Goal: Task Accomplishment & Management: Manage account settings

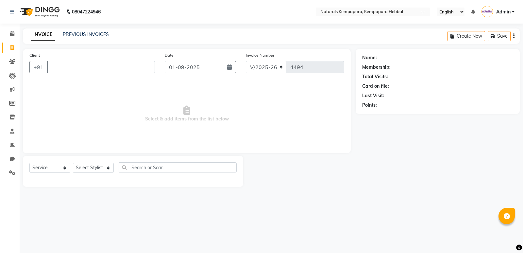
select select "7848"
select select "service"
click at [78, 67] on input "Client" at bounding box center [101, 67] width 108 height 12
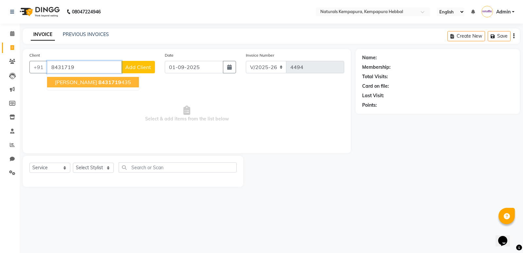
click at [98, 84] on span "8431719" at bounding box center [109, 82] width 23 height 7
type input "8431719435"
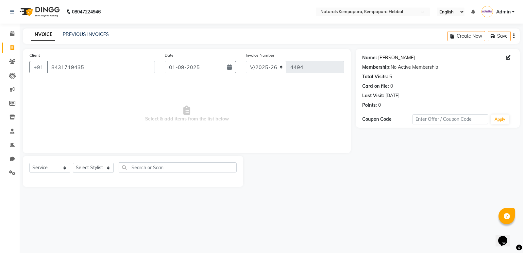
click at [388, 58] on link "[PERSON_NAME]" at bounding box center [396, 57] width 37 height 7
click at [98, 168] on select "Select Stylist [PERSON_NAME] DANISH DURGA HARI [PERSON_NAME] Manager [PERSON_NA…" at bounding box center [93, 167] width 41 height 10
select select "79429"
click at [73, 162] on select "Select Stylist [PERSON_NAME] DANISH DURGA HARI [PERSON_NAME] Manager [PERSON_NA…" at bounding box center [93, 167] width 41 height 10
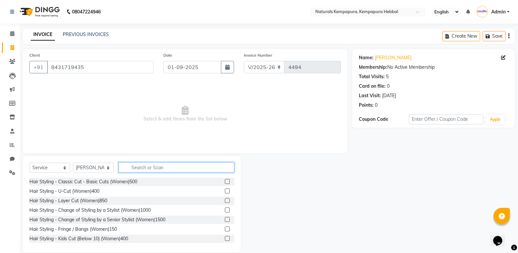
click at [146, 171] on input "text" at bounding box center [177, 167] width 116 height 10
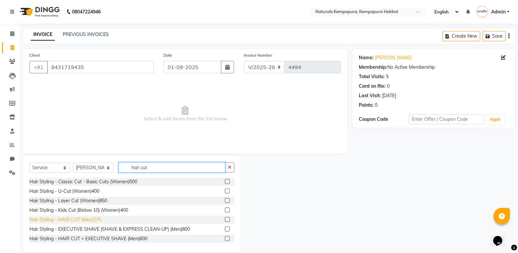
type input "hair cut"
click at [99, 220] on div "Hair Styling - HAIR CUT (Men)275" at bounding box center [65, 219] width 72 height 7
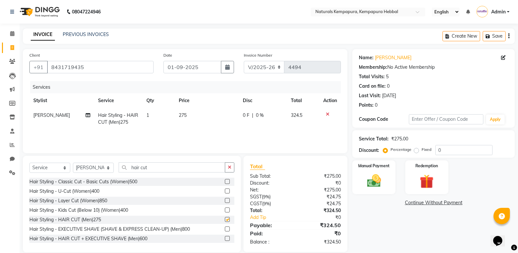
checkbox input "false"
click at [241, 122] on td "0 F | 0 %" at bounding box center [263, 119] width 48 height 22
select select "79429"
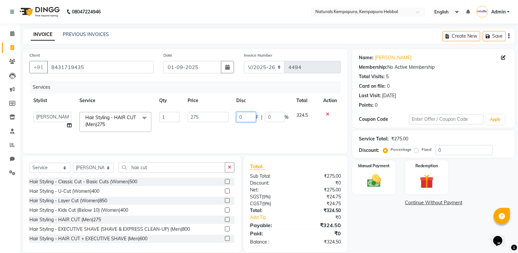
click at [241, 116] on input "0" at bounding box center [246, 117] width 20 height 10
click at [238, 116] on input "0" at bounding box center [246, 117] width 20 height 10
type input "50"
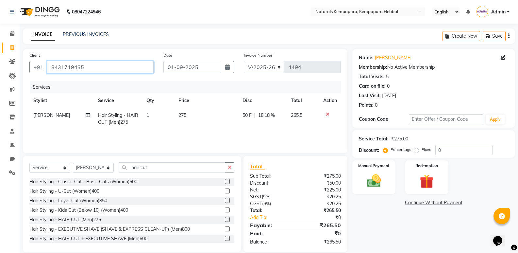
click at [62, 71] on input "8431719435" at bounding box center [100, 67] width 107 height 12
click at [63, 69] on input "8431719435" at bounding box center [100, 67] width 107 height 12
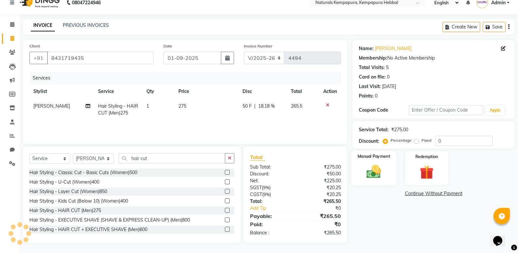
click at [381, 169] on img at bounding box center [373, 171] width 23 height 17
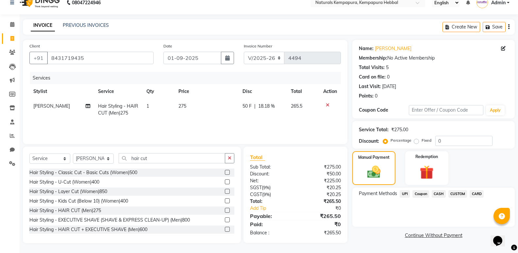
click at [407, 194] on span "UPI" at bounding box center [405, 194] width 10 height 8
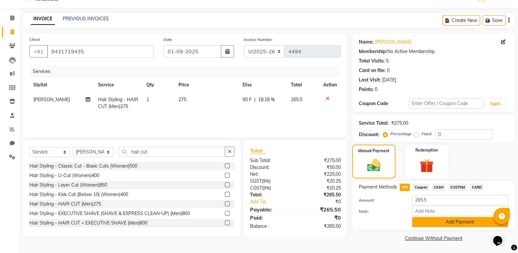
click at [422, 219] on button "Add Payment" at bounding box center [460, 222] width 96 height 10
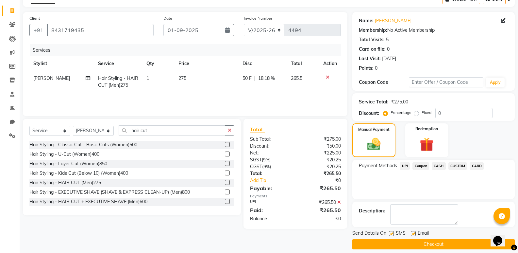
scroll to position [43, 0]
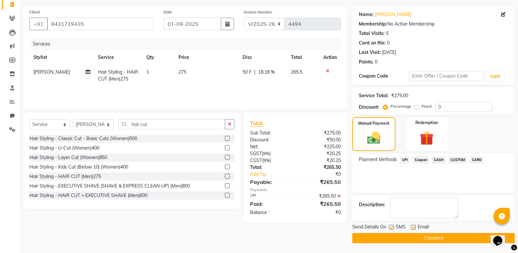
click at [416, 226] on div "Email" at bounding box center [422, 227] width 23 height 8
click at [413, 226] on label at bounding box center [413, 227] width 5 height 5
click at [413, 226] on input "checkbox" at bounding box center [413, 227] width 4 height 4
checkbox input "false"
click at [414, 233] on button "Checkout" at bounding box center [433, 238] width 162 height 10
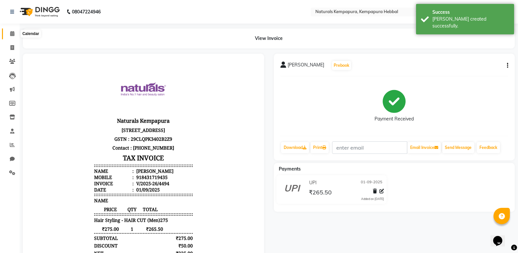
click at [14, 32] on icon at bounding box center [12, 33] width 4 height 5
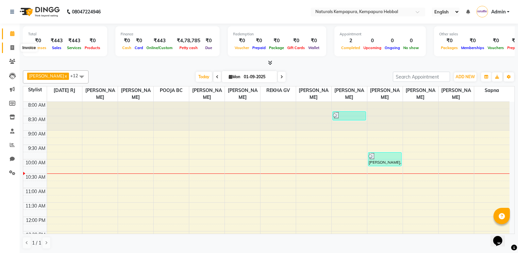
click at [11, 47] on icon at bounding box center [12, 47] width 4 height 5
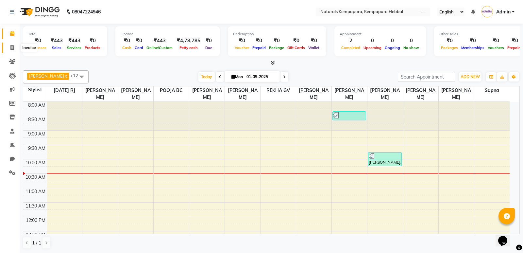
select select "7848"
select select "service"
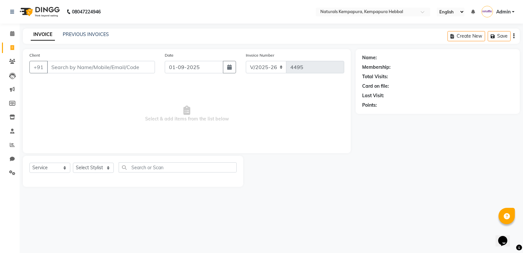
click at [83, 64] on input "Client" at bounding box center [101, 67] width 108 height 12
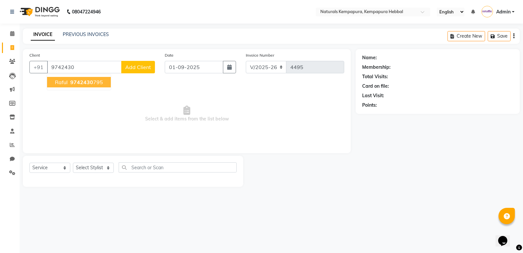
click at [88, 82] on span "9742430" at bounding box center [81, 82] width 23 height 7
type input "9742430795"
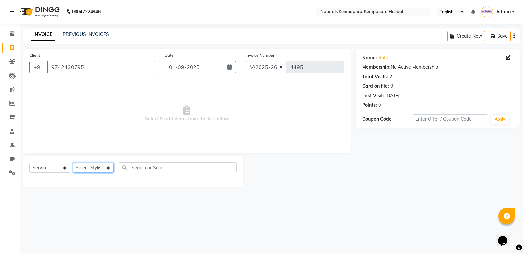
click at [112, 165] on select "Select Stylist ADARSH DANISH DURGA HARI HARAN JENNIFER Manager MOHD AARIS MOHD …" at bounding box center [93, 167] width 41 height 10
select select "80334"
click at [73, 162] on select "Select Stylist ADARSH DANISH DURGA HARI HARAN JENNIFER Manager MOHD AARIS MOHD …" at bounding box center [93, 167] width 41 height 10
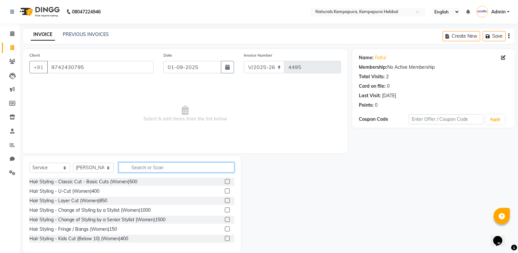
click at [137, 170] on input "text" at bounding box center [177, 167] width 116 height 10
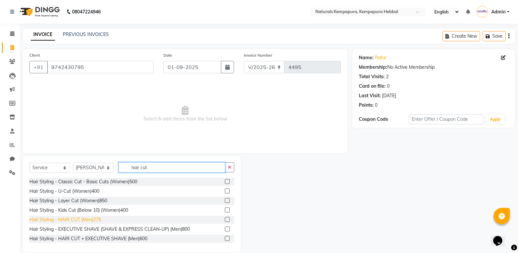
type input "hair cut"
click at [95, 218] on div "Hair Styling - HAIR CUT (Men)275" at bounding box center [65, 219] width 72 height 7
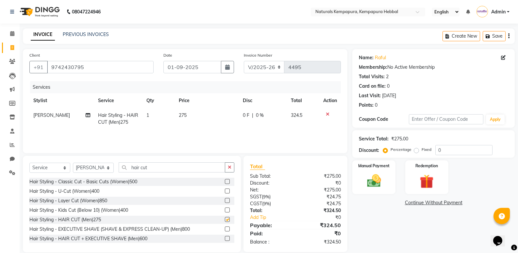
checkbox input "false"
drag, startPoint x: 165, startPoint y: 170, endPoint x: 96, endPoint y: 161, distance: 69.5
click at [100, 163] on div "Select Service Product Membership Package Voucher Prepaid Gift Card Select Styl…" at bounding box center [131, 169] width 205 height 15
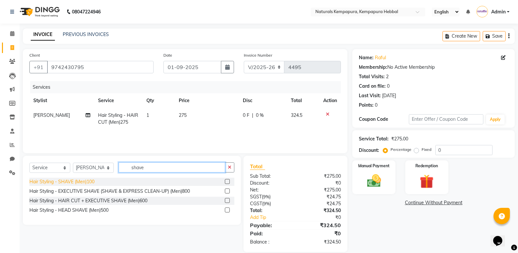
type input "shave"
click at [90, 179] on div "Hair Styling - SHAVE (Men)100" at bounding box center [61, 181] width 65 height 7
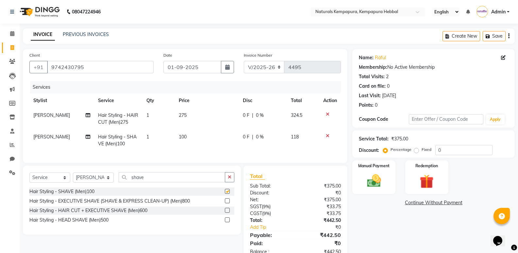
checkbox input "false"
drag, startPoint x: 153, startPoint y: 182, endPoint x: 60, endPoint y: 166, distance: 94.1
click at [98, 177] on div "Select Service Product Membership Package Voucher Prepaid Gift Card Select Styl…" at bounding box center [131, 179] width 205 height 15
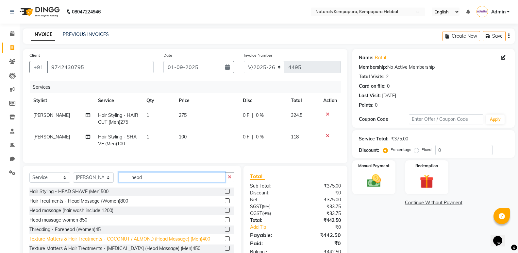
scroll to position [24, 0]
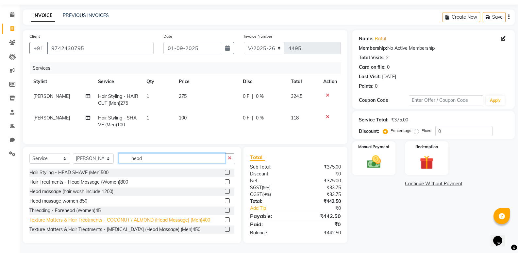
type input "head"
click at [170, 220] on div "Texture Matters & Hair Treatments - COCONUT / ALMOND (Head Massage) (Men)400" at bounding box center [119, 219] width 181 height 7
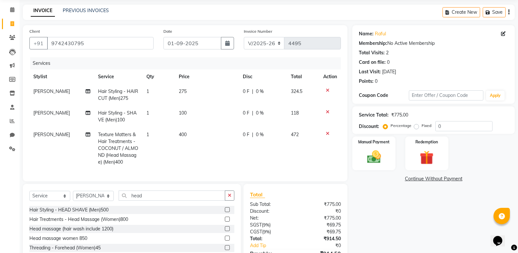
checkbox input "false"
click at [235, 136] on td "400" at bounding box center [207, 148] width 64 height 42
select select "80334"
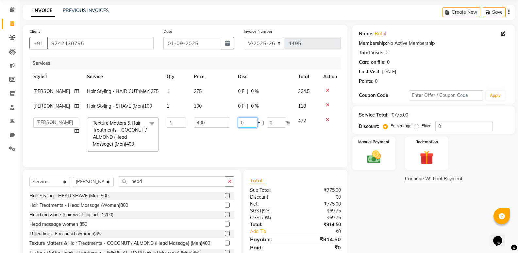
click at [240, 127] on input "0" at bounding box center [248, 122] width 20 height 10
type input "50"
click at [231, 99] on td "275" at bounding box center [212, 91] width 44 height 15
select select "80334"
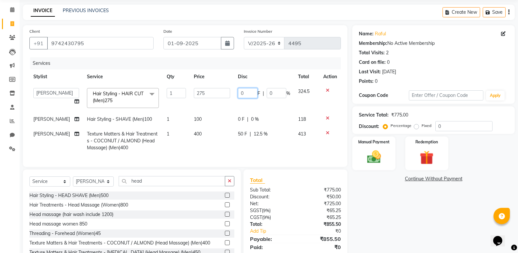
click at [238, 96] on input "0" at bounding box center [248, 93] width 20 height 10
type input "50"
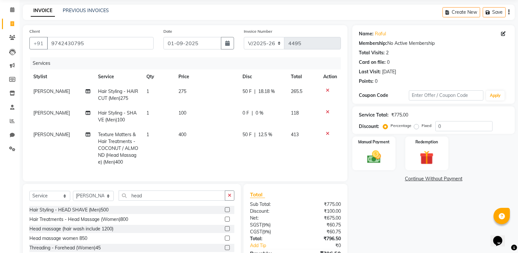
click at [223, 142] on td "400" at bounding box center [207, 148] width 64 height 42
select select "80334"
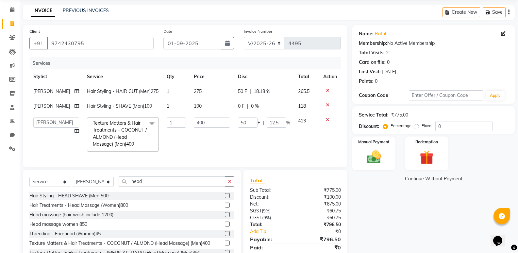
scroll to position [59, 0]
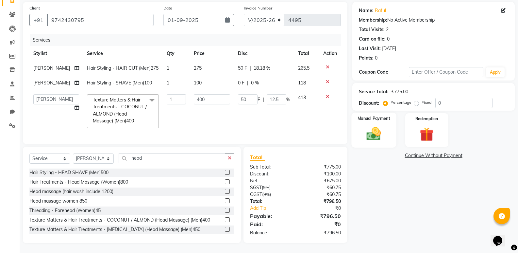
click at [374, 125] on img at bounding box center [373, 133] width 23 height 17
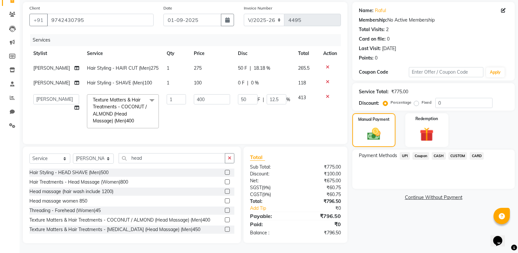
click at [471, 152] on span "CARD" at bounding box center [477, 156] width 14 height 8
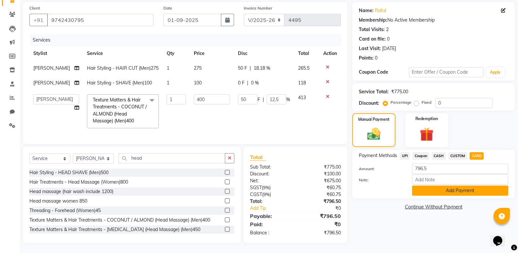
click at [451, 185] on button "Add Payment" at bounding box center [460, 190] width 96 height 10
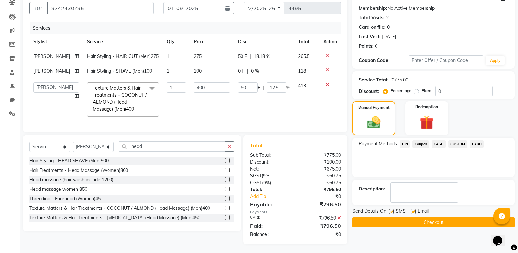
scroll to position [72, 0]
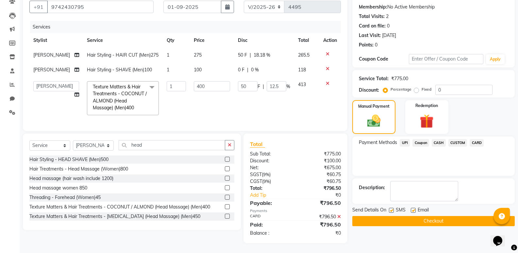
click at [412, 208] on label at bounding box center [413, 210] width 5 height 5
click at [412, 208] on input "checkbox" at bounding box center [413, 210] width 4 height 4
checkbox input "false"
click at [414, 216] on button "Checkout" at bounding box center [433, 221] width 162 height 10
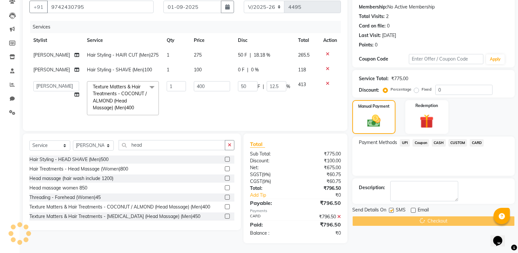
scroll to position [0, 0]
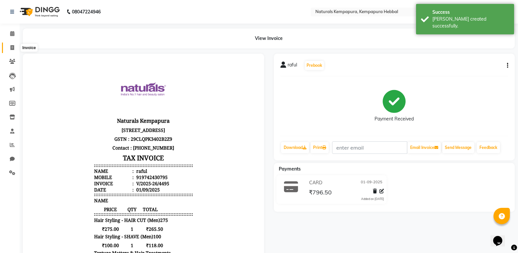
click at [14, 47] on icon at bounding box center [12, 47] width 4 height 5
select select "7848"
select select "service"
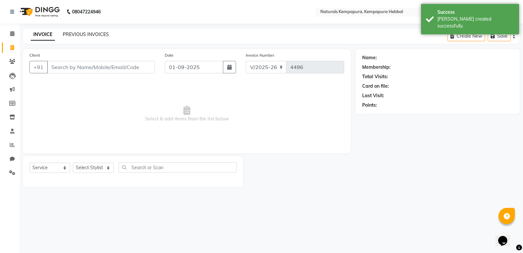
click at [97, 36] on link "PREVIOUS INVOICES" at bounding box center [86, 34] width 46 height 6
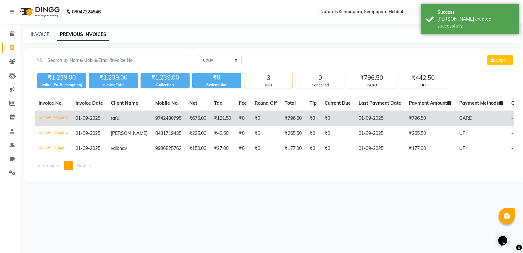
click at [357, 119] on td "01-09-2025" at bounding box center [380, 118] width 50 height 15
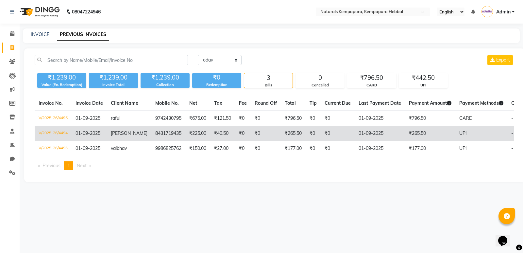
drag, startPoint x: 175, startPoint y: 142, endPoint x: 172, endPoint y: 139, distance: 4.4
click at [172, 140] on tbody "V/2025-26/4495 01-09-2025 raful 9742430795 ₹675.00 ₹121.50 ₹0 ₹0 ₹796.50 ₹0 ₹0 …" at bounding box center [302, 133] width 535 height 45
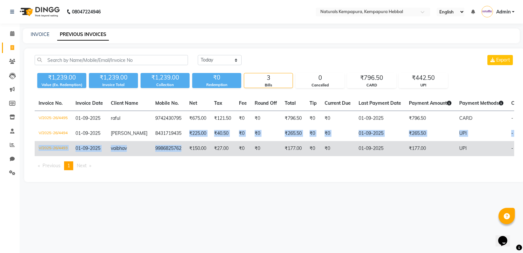
click at [175, 148] on td "9986825762" at bounding box center [168, 148] width 34 height 15
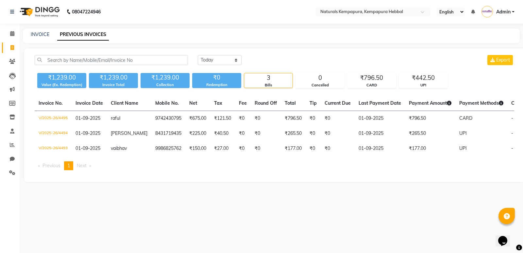
click at [201, 45] on main "INVOICE PREVIOUS INVOICES Today Yesterday Custom Range Export ₹1,239.00 Value (…" at bounding box center [271, 109] width 503 height 163
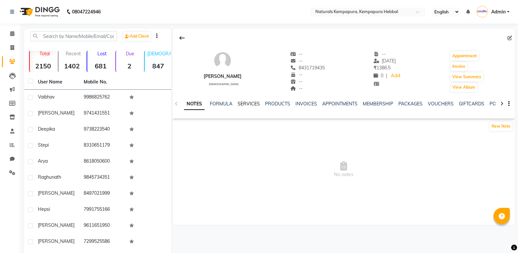
click at [252, 102] on link "SERVICES" at bounding box center [249, 104] width 22 height 6
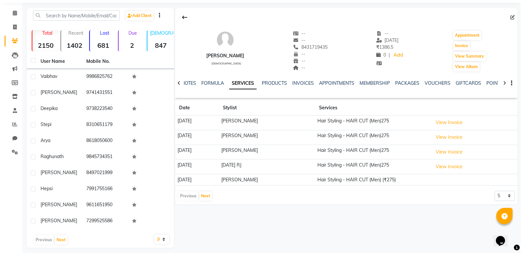
scroll to position [25, 0]
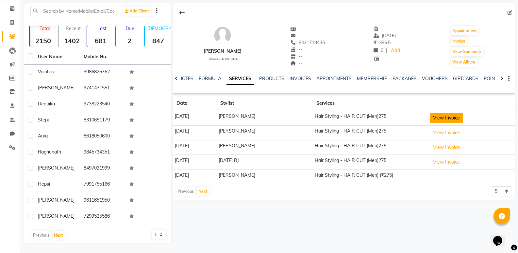
click at [452, 117] on button "View Invoice" at bounding box center [446, 118] width 33 height 10
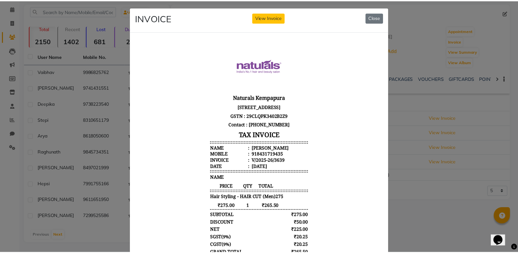
scroll to position [0, 0]
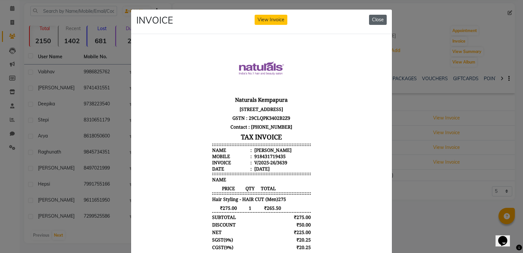
click at [378, 22] on button "Close" at bounding box center [378, 20] width 18 height 10
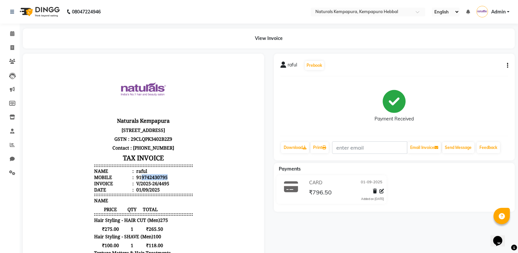
drag, startPoint x: 137, startPoint y: 182, endPoint x: 169, endPoint y: 184, distance: 32.1
click at [169, 180] on li "Mobile : 919742430795" at bounding box center [143, 177] width 99 height 6
copy div "9742430795"
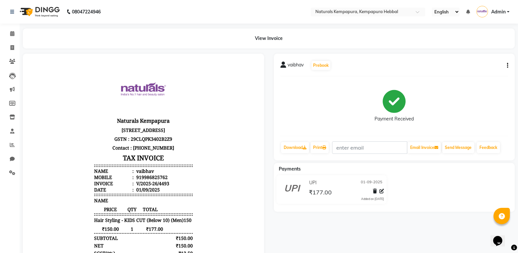
click at [515, 56] on div "vaibhav Prebook Payment Received Download Print Email Invoice Send Message Feed…" at bounding box center [394, 184] width 251 height 261
click at [508, 65] on icon "button" at bounding box center [507, 65] width 1 height 0
click at [476, 68] on div "Edit Item Staff" at bounding box center [475, 65] width 45 height 8
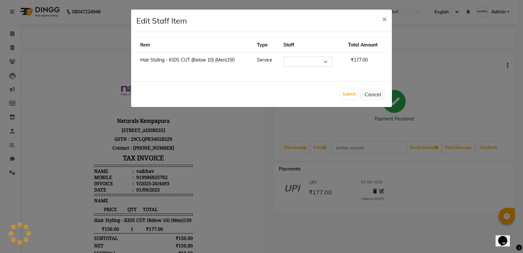
select select "70453"
click at [385, 20] on span "×" at bounding box center [384, 19] width 5 height 10
